Goal: Task Accomplishment & Management: Complete application form

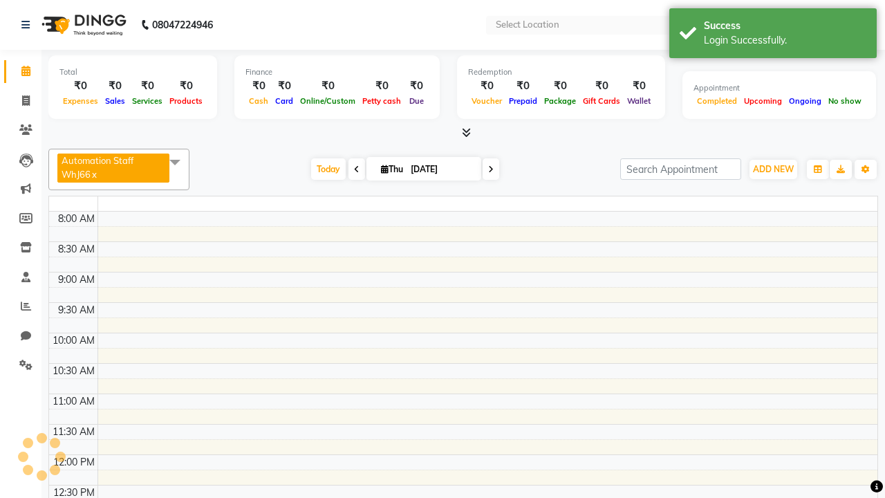
select select "en"
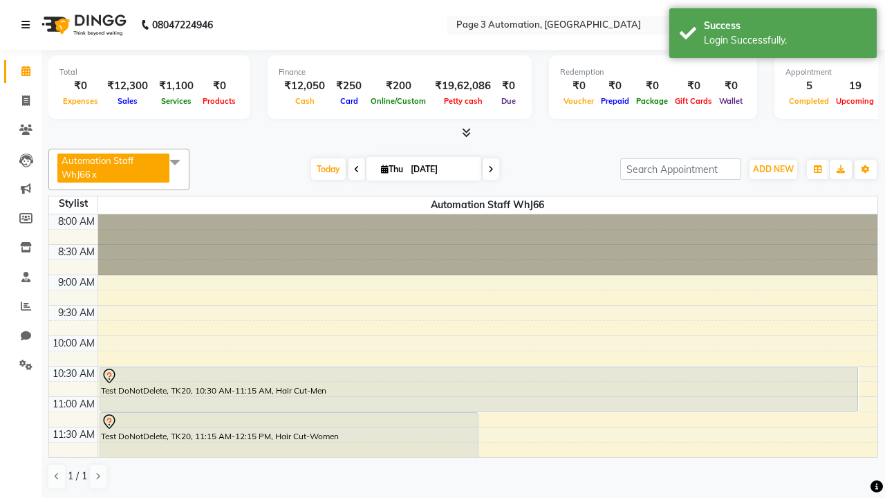
click at [28, 25] on icon at bounding box center [25, 25] width 8 height 10
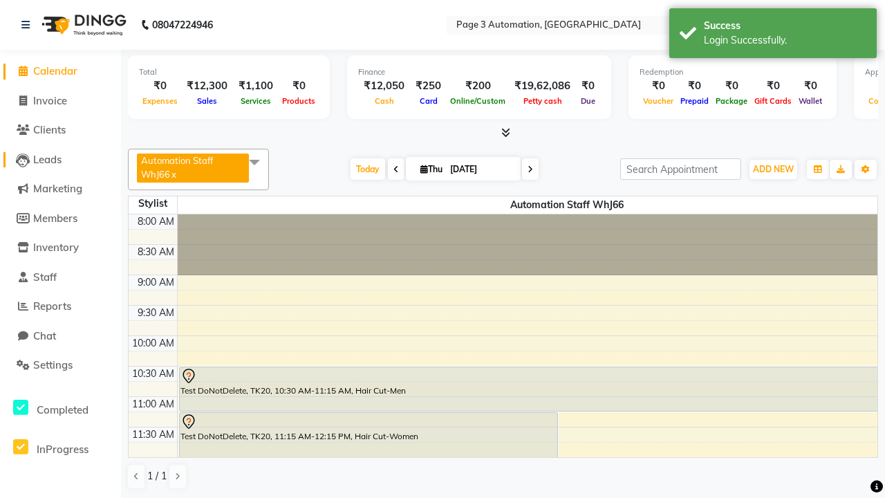
click at [60, 159] on span "Leads" at bounding box center [47, 159] width 28 height 13
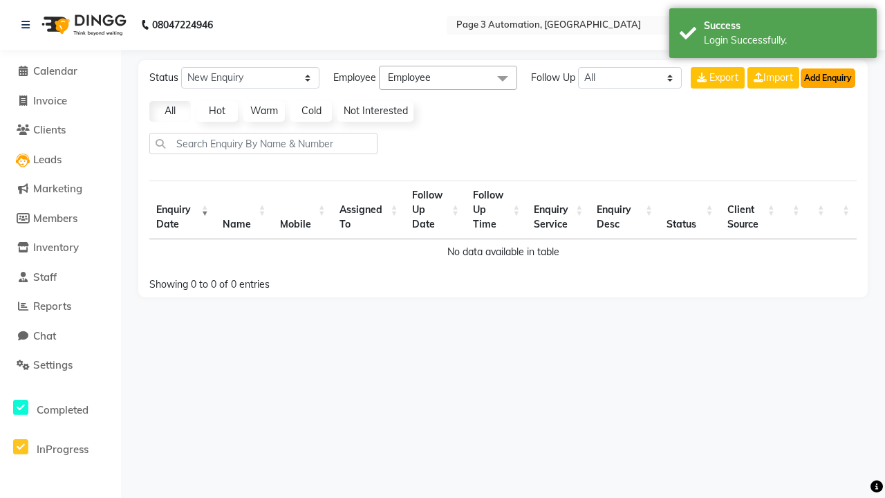
click at [828, 77] on button "Add Enquiry" at bounding box center [828, 77] width 55 height 19
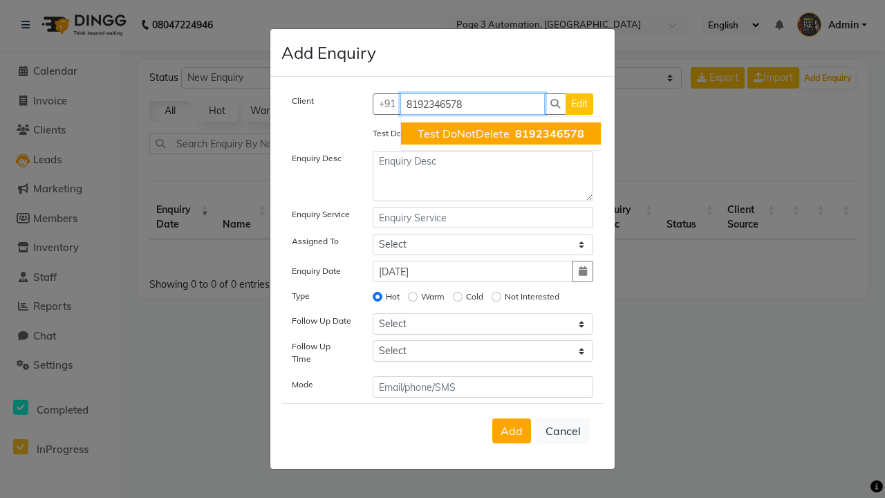
click at [501, 133] on span "Test DoNotDelete" at bounding box center [464, 134] width 92 height 14
type input "8192346578"
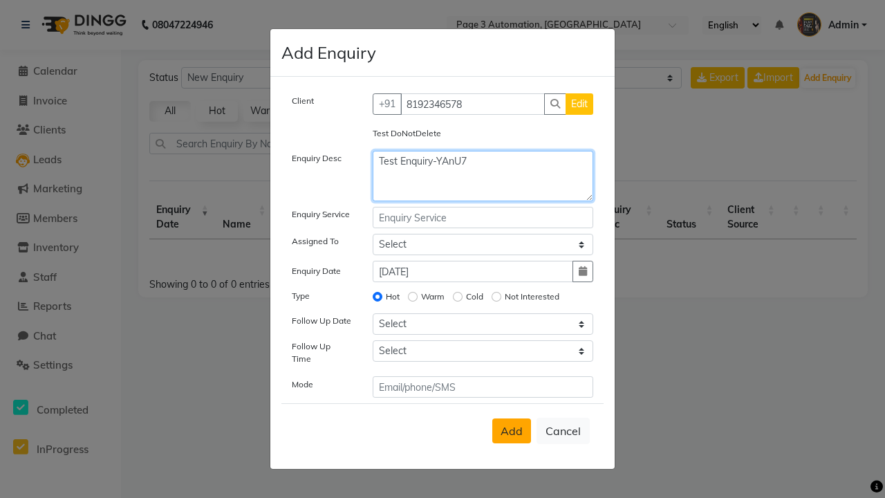
type textarea "Test Enquiry-YAnU7"
click at [512, 431] on span "Add" at bounding box center [512, 431] width 22 height 14
select select
radio input "false"
select select
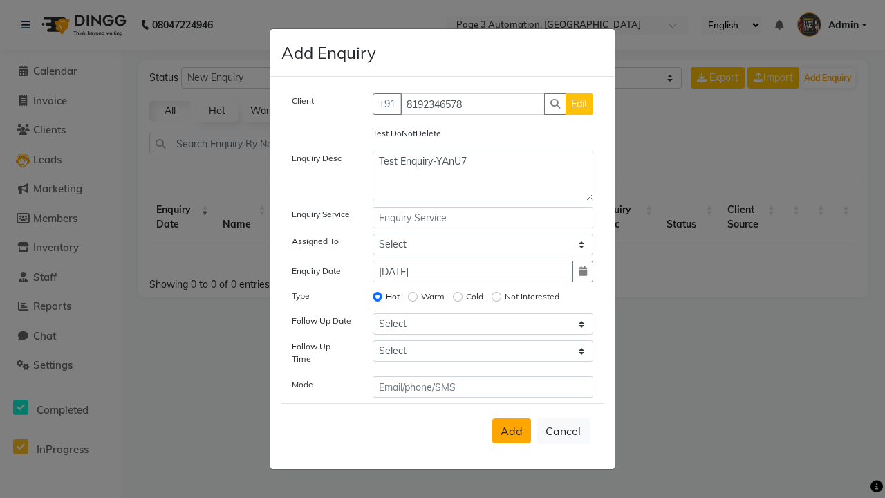
select select
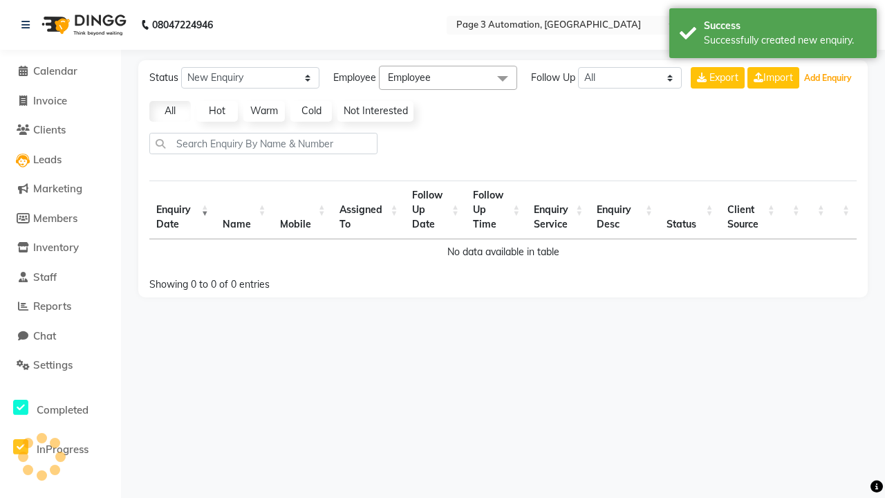
select select "10"
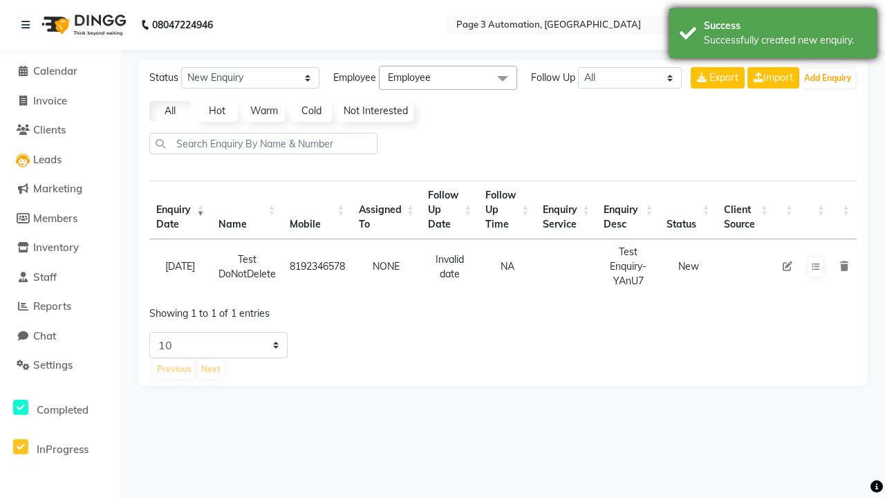
click at [773, 35] on div "Successfully created new enquiry." at bounding box center [785, 40] width 162 height 15
